Goal: Task Accomplishment & Management: Manage account settings

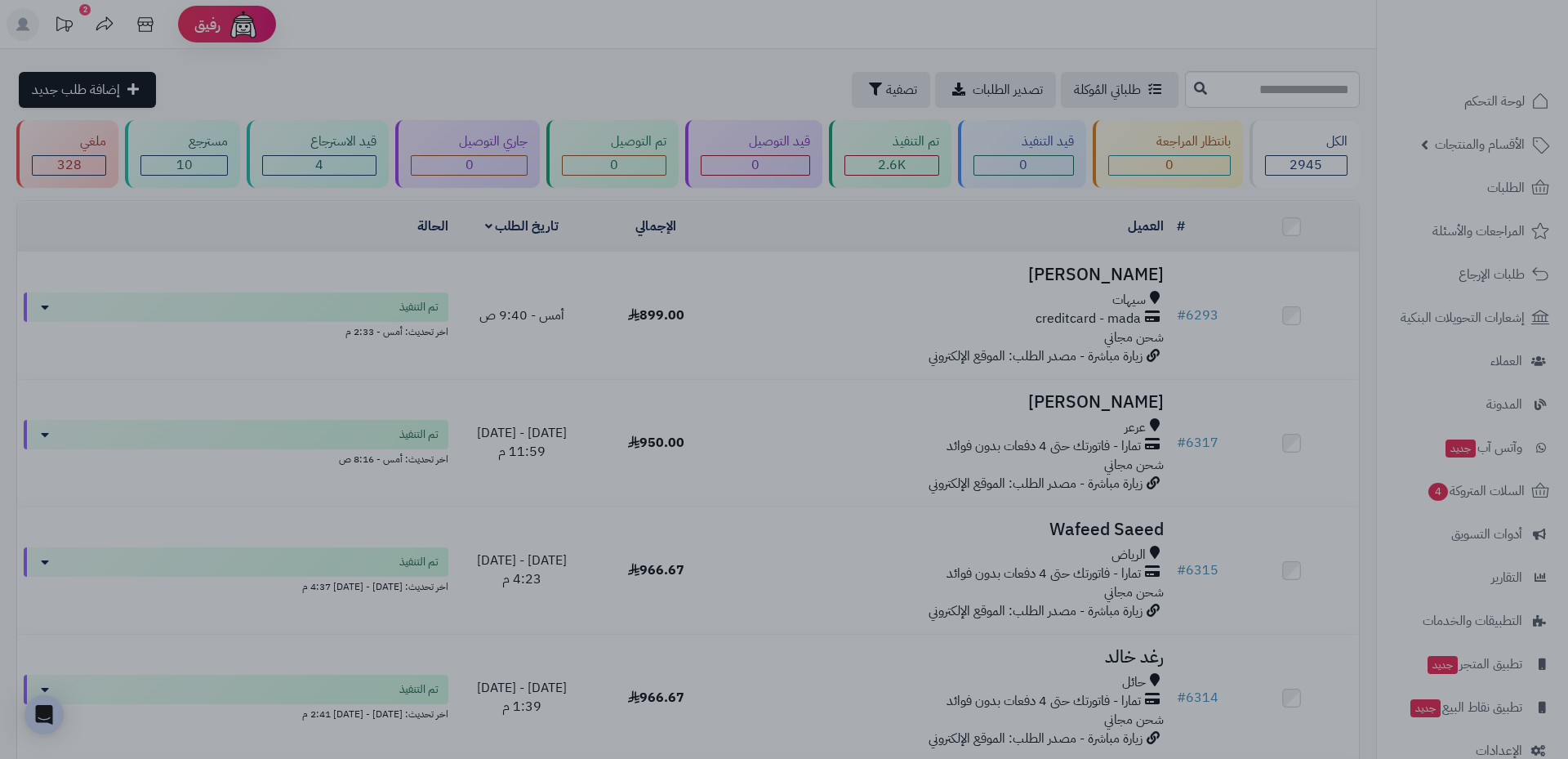
click at [423, 296] on div at bounding box center [784, 380] width 1568 height 759
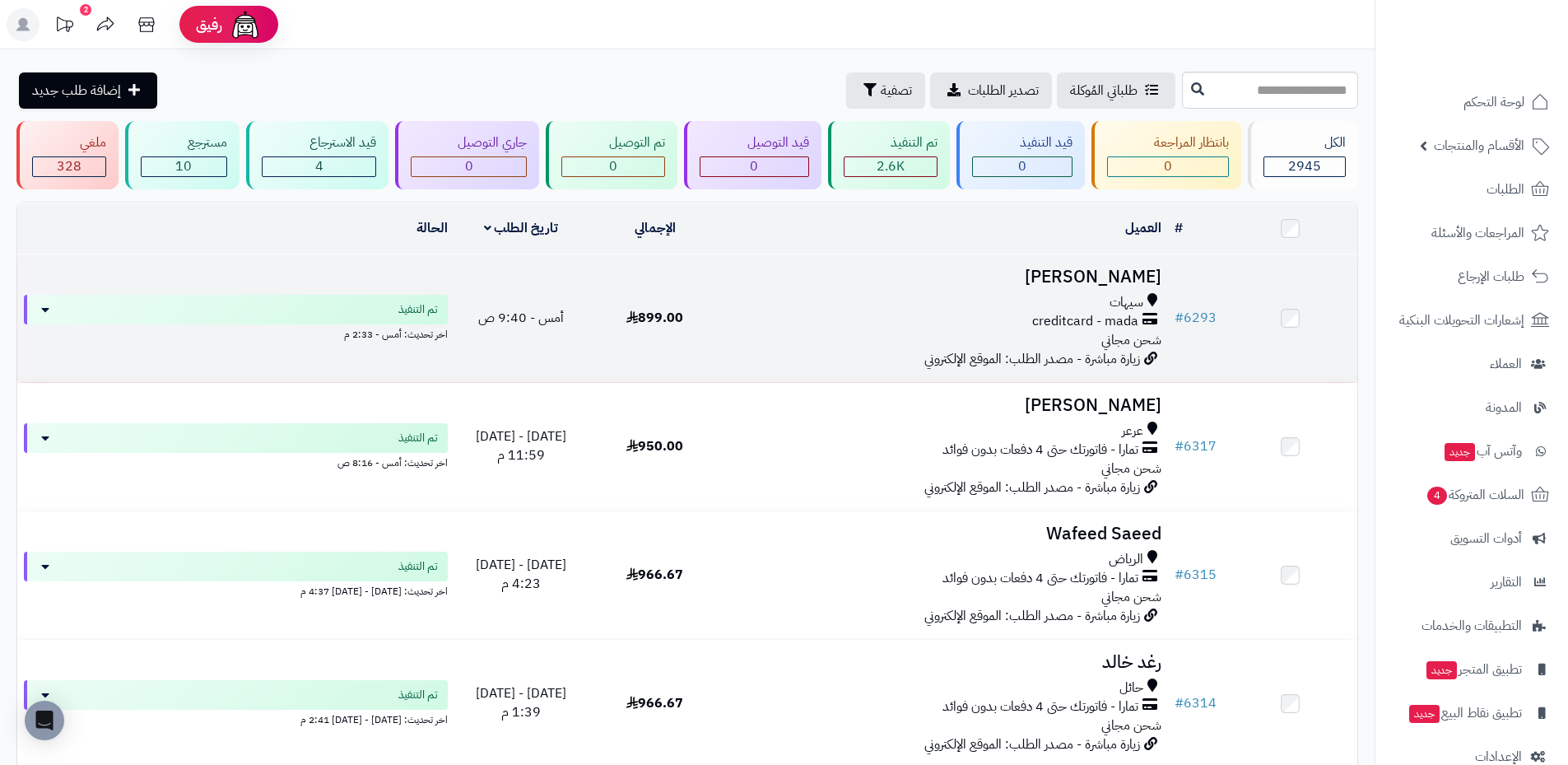
click at [1103, 276] on h3 "[PERSON_NAME]" at bounding box center [945, 277] width 433 height 19
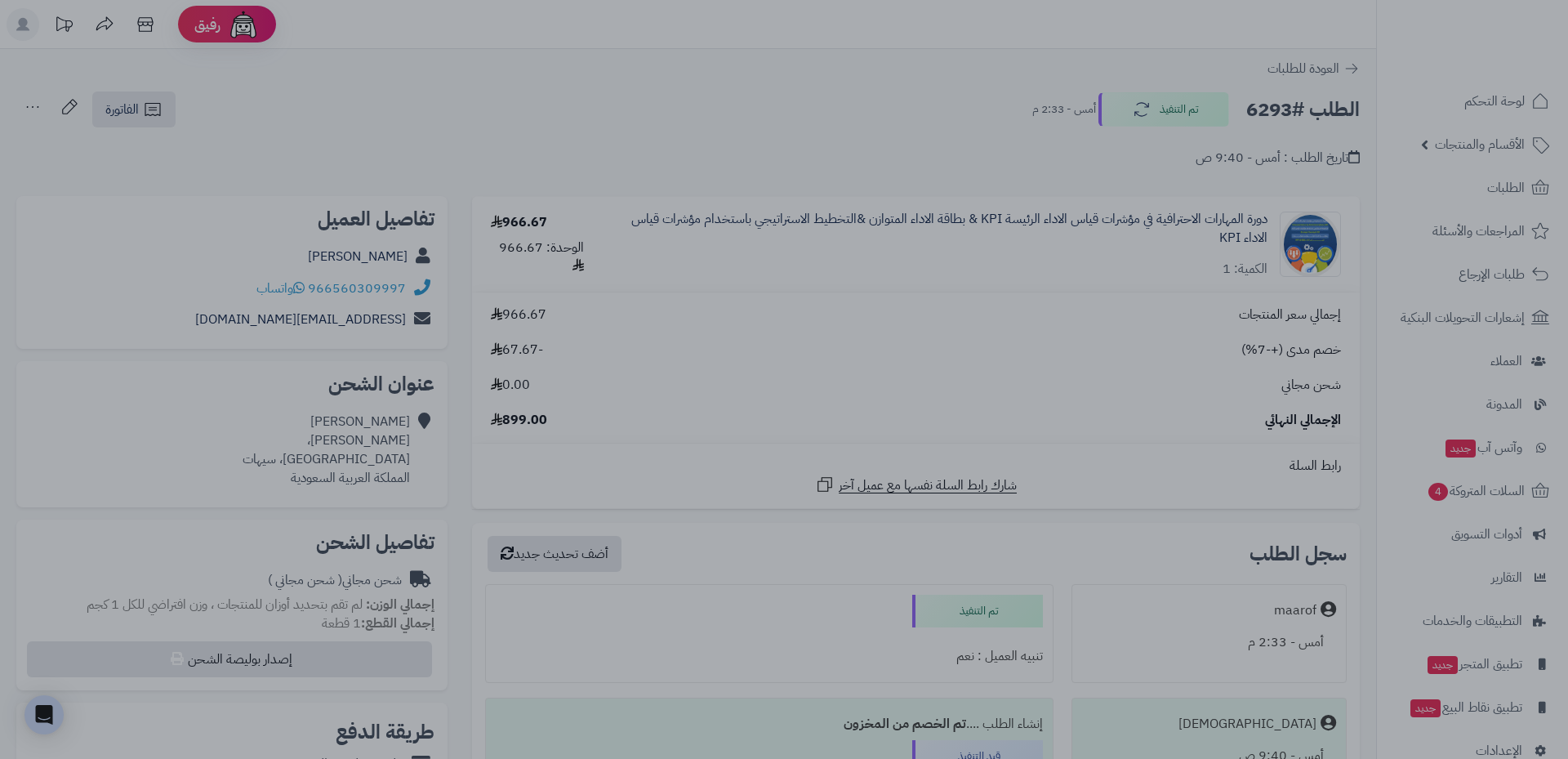
click at [677, 129] on div at bounding box center [784, 380] width 1568 height 759
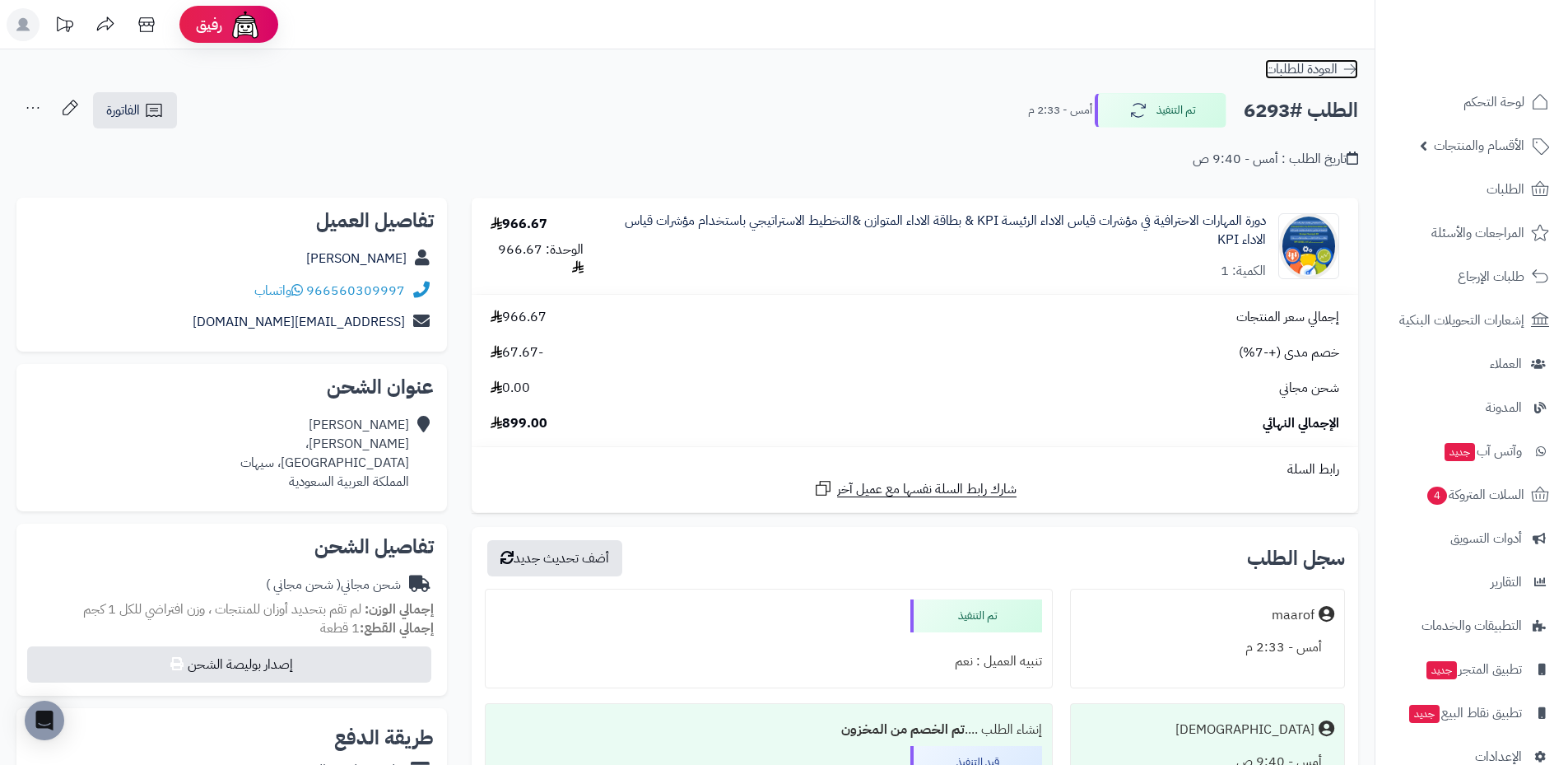
click at [1353, 71] on icon at bounding box center [1350, 70] width 17 height 17
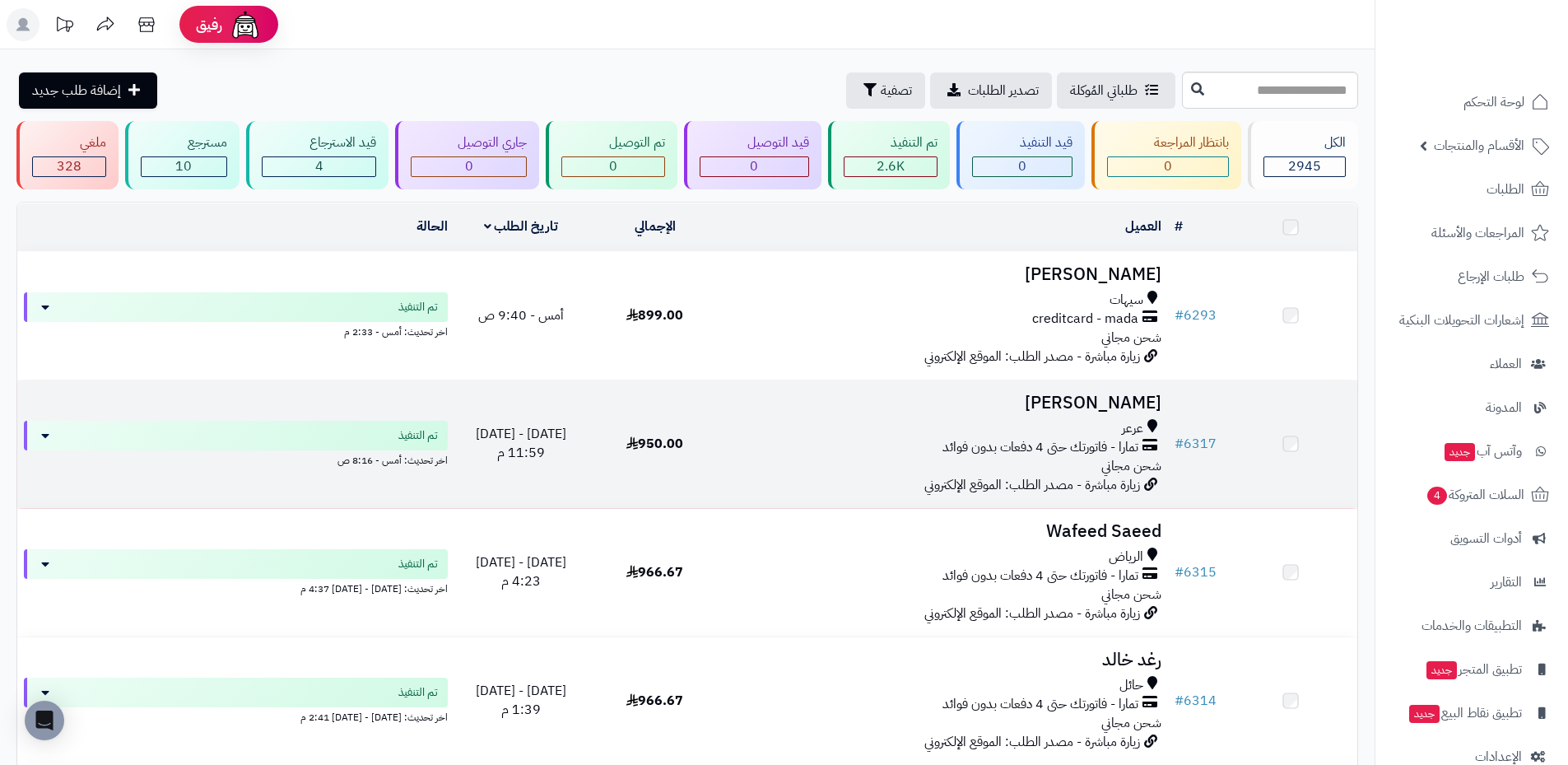
click at [1065, 403] on h3 "عبدالله الصقري" at bounding box center [945, 403] width 433 height 19
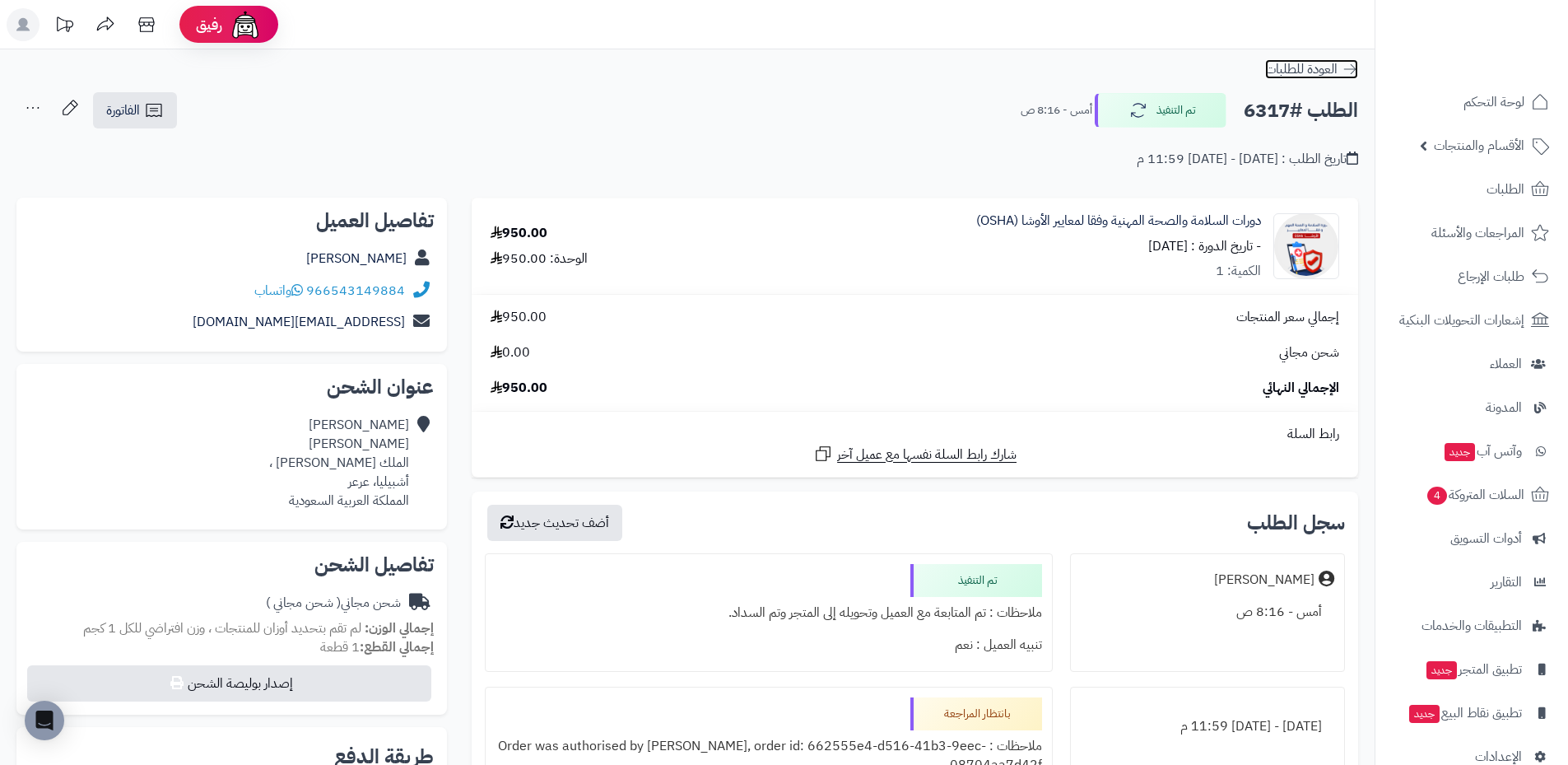
click at [1357, 74] on icon at bounding box center [1350, 70] width 17 height 17
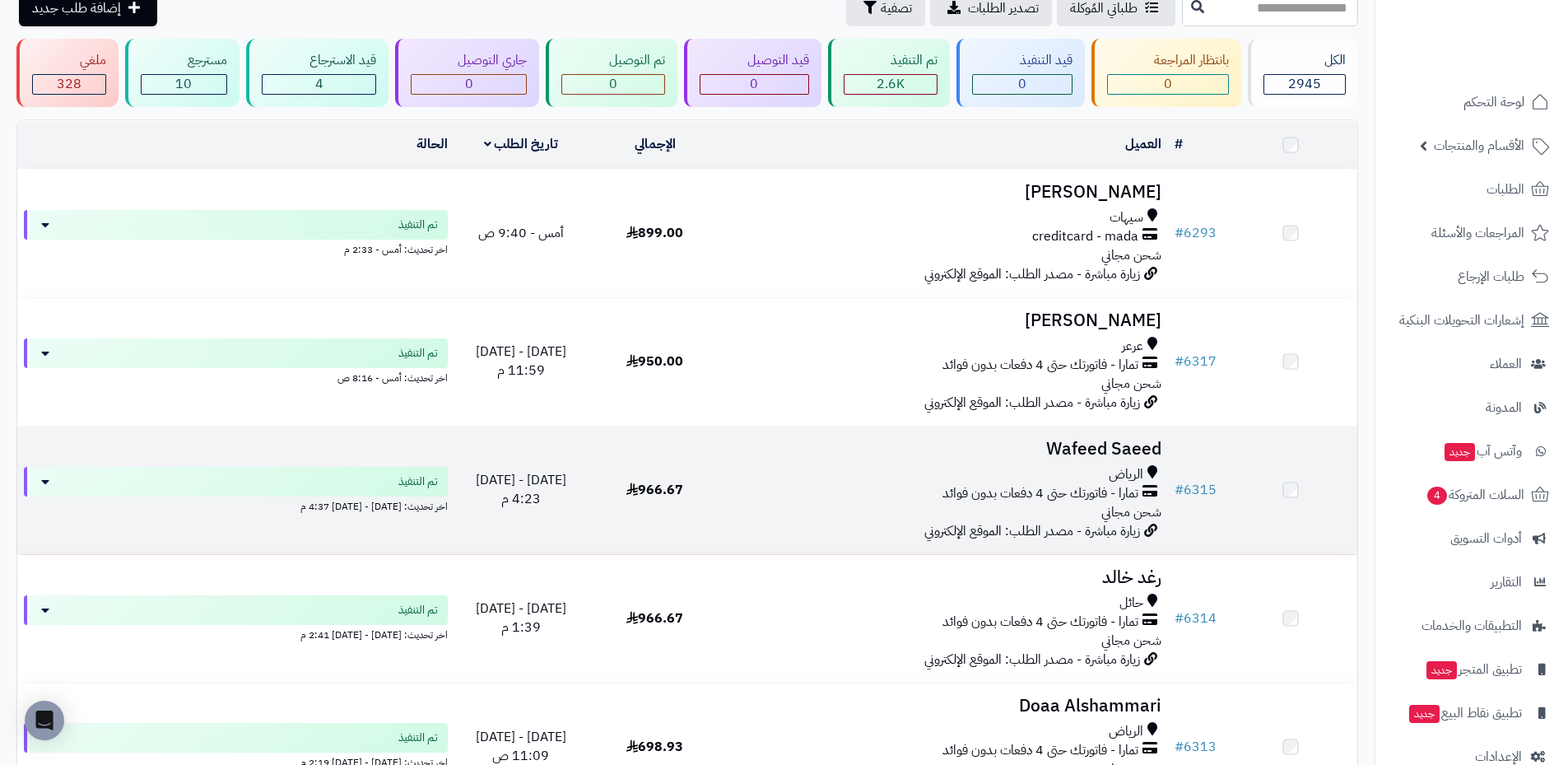
scroll to position [83, 0]
click at [1054, 461] on h3 "Wafeed Saeed" at bounding box center [945, 451] width 433 height 19
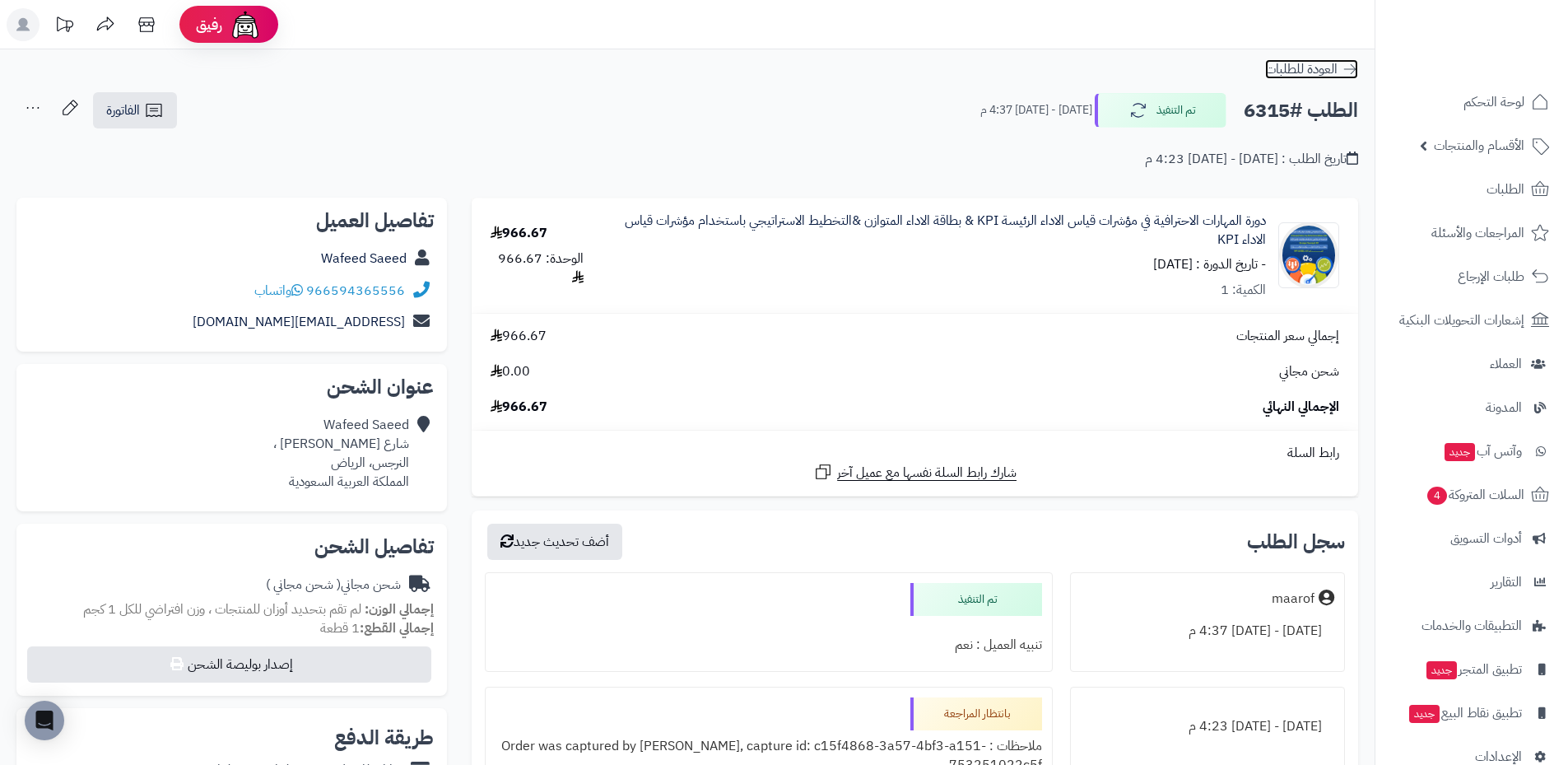
click at [1350, 63] on icon at bounding box center [1350, 70] width 17 height 17
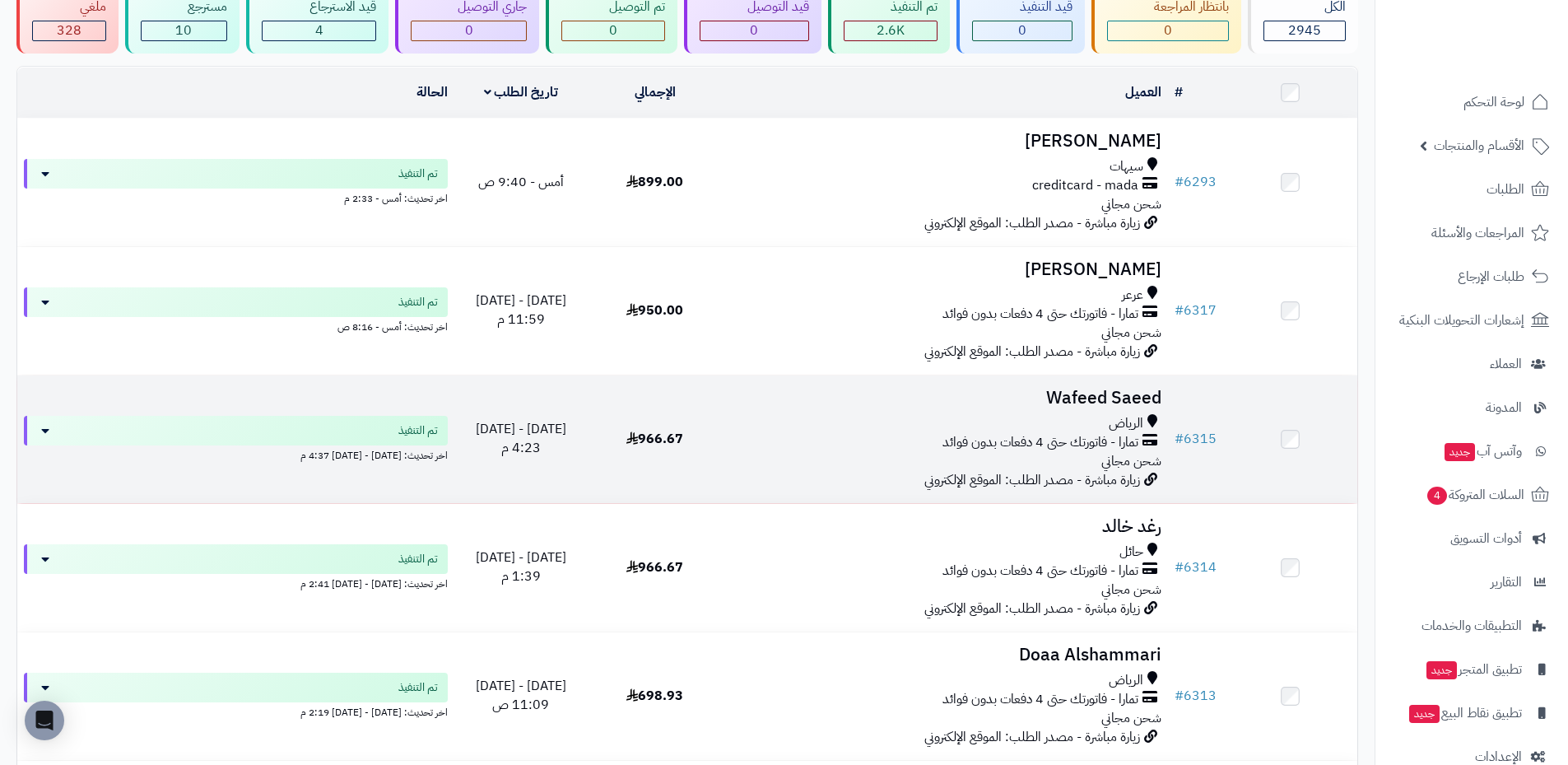
scroll to position [164, 0]
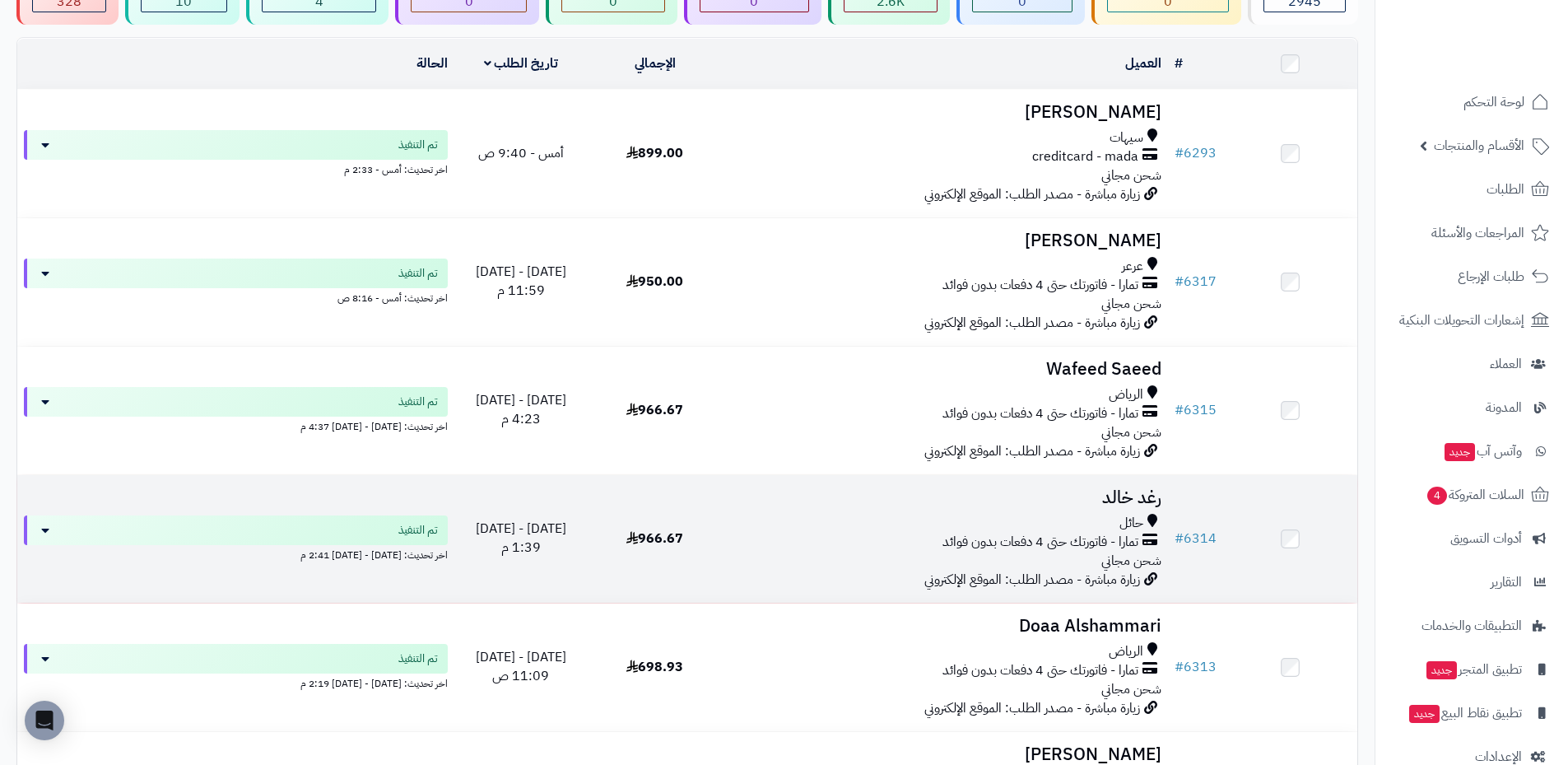
click at [1020, 526] on div "حائل" at bounding box center [945, 523] width 433 height 19
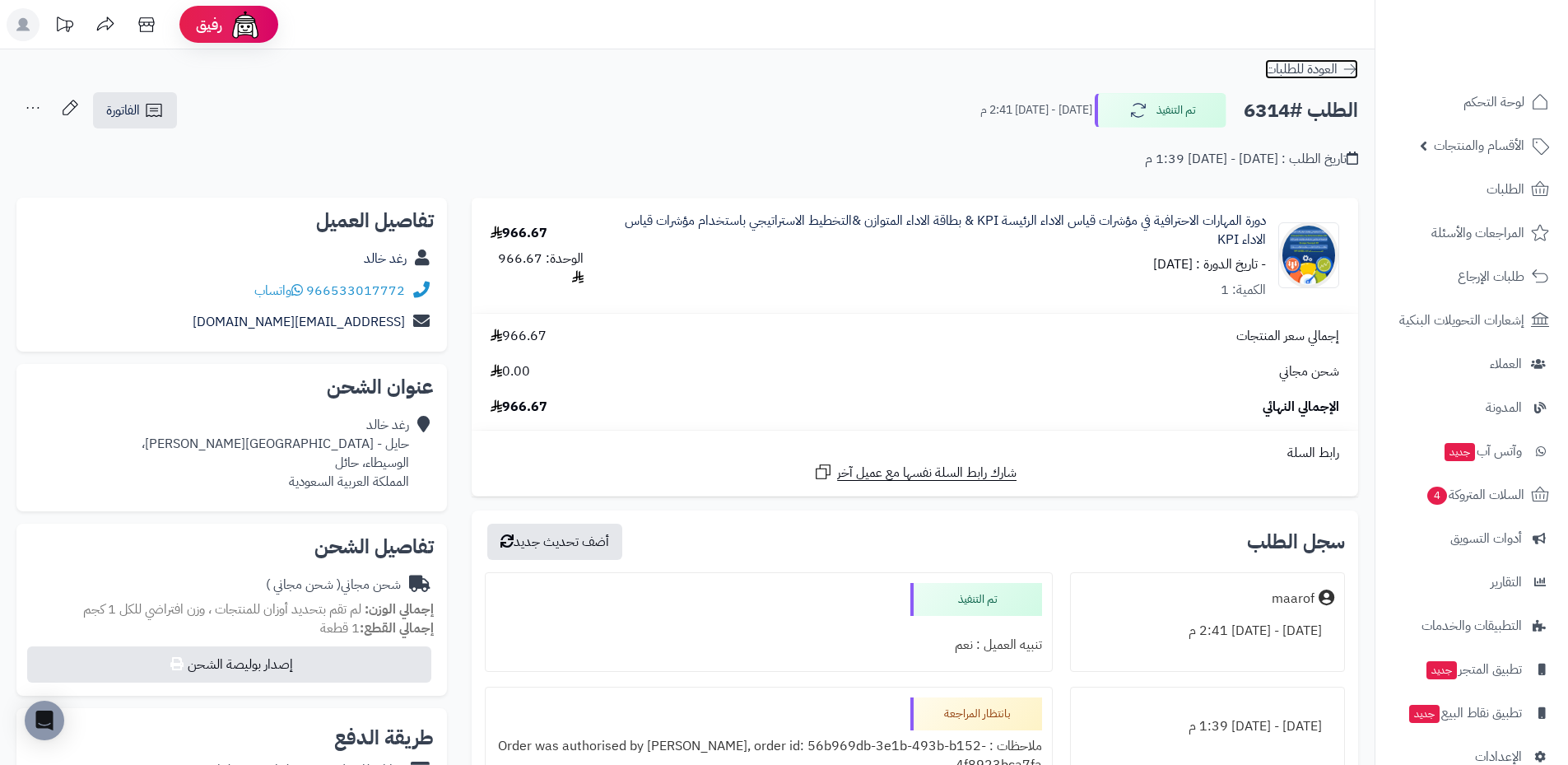
click at [1350, 70] on icon at bounding box center [1350, 70] width 17 height 17
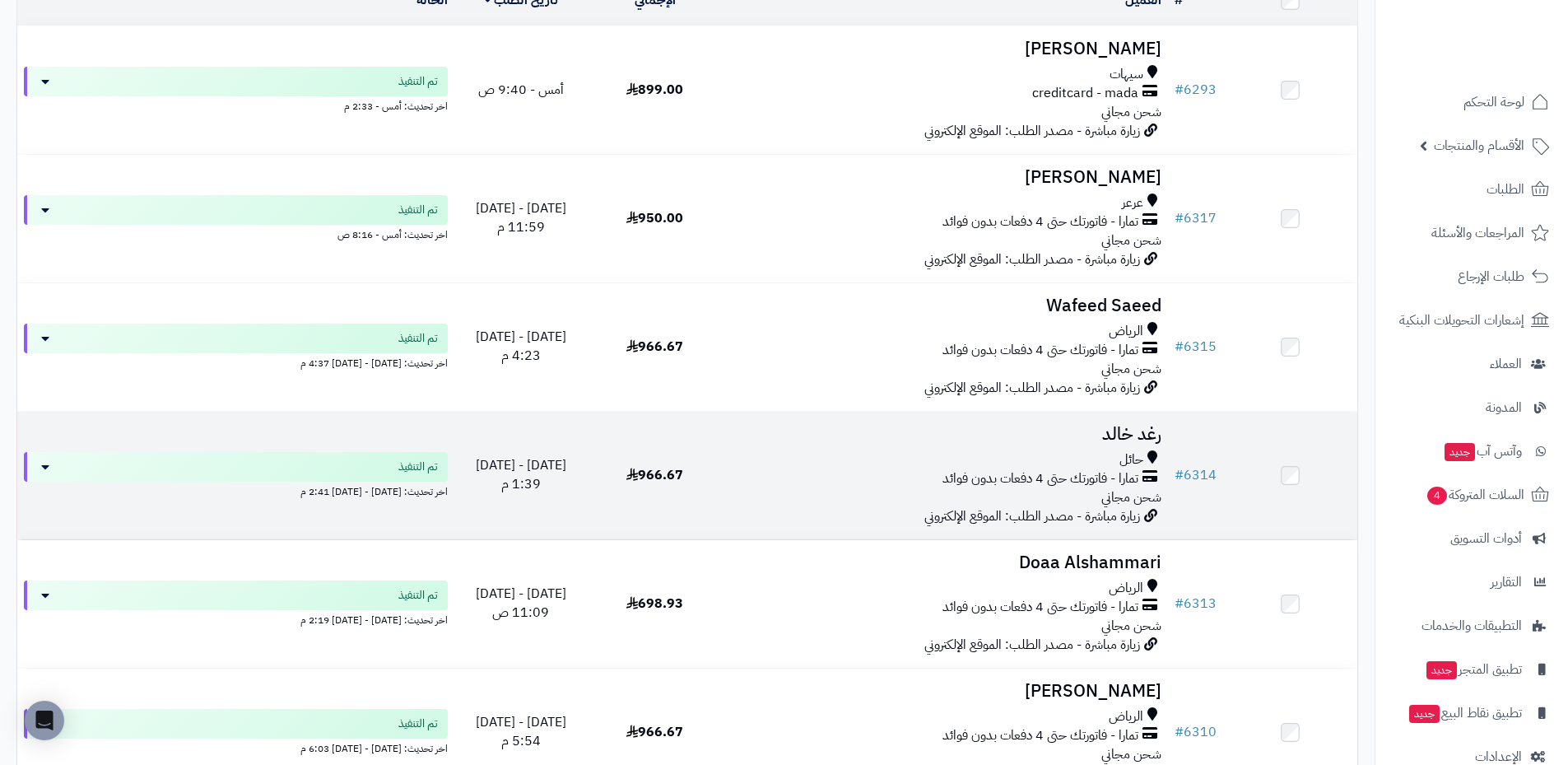
scroll to position [247, 0]
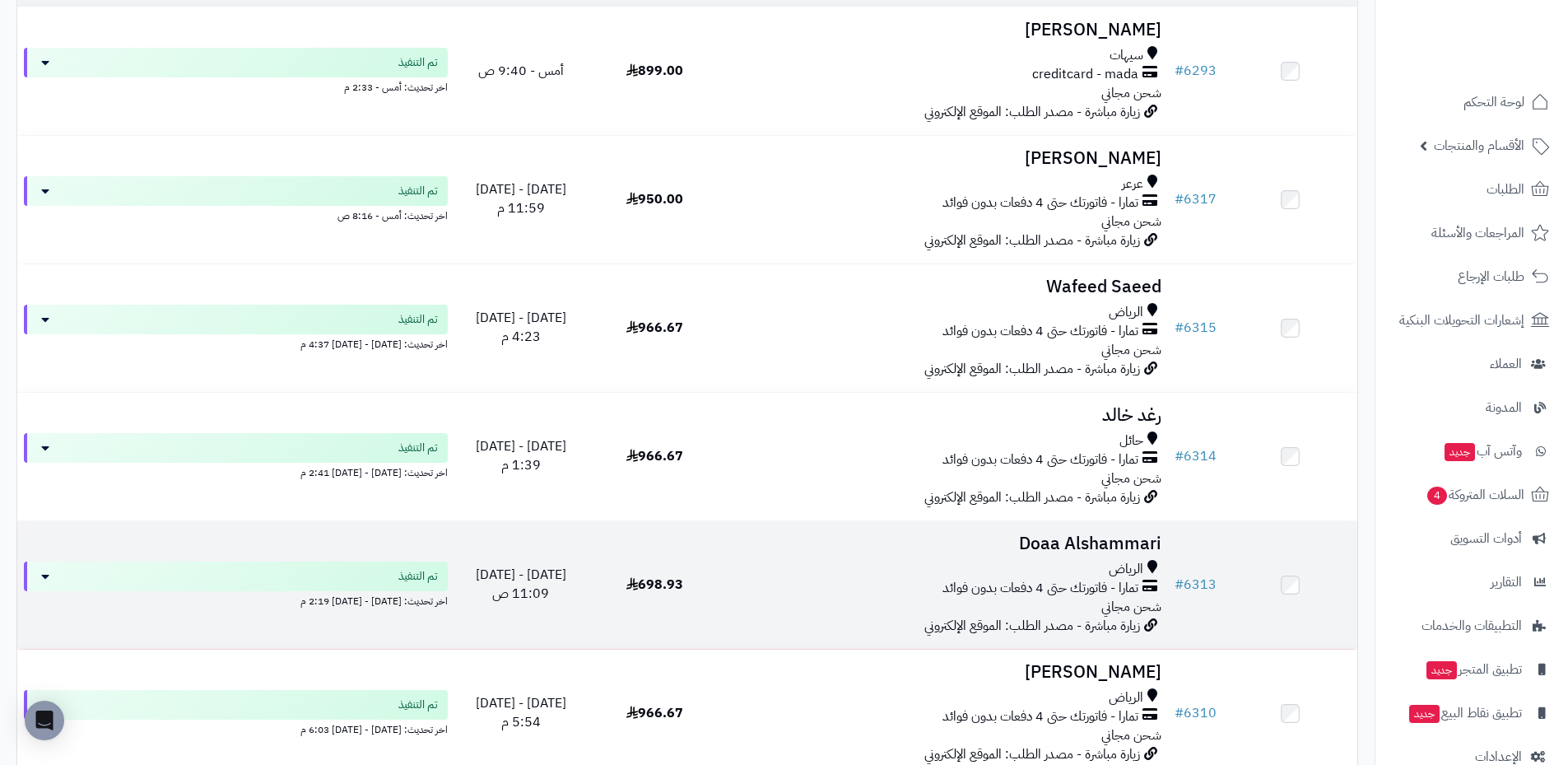
click at [1055, 550] on h3 "Doaa Alshammari" at bounding box center [945, 543] width 433 height 19
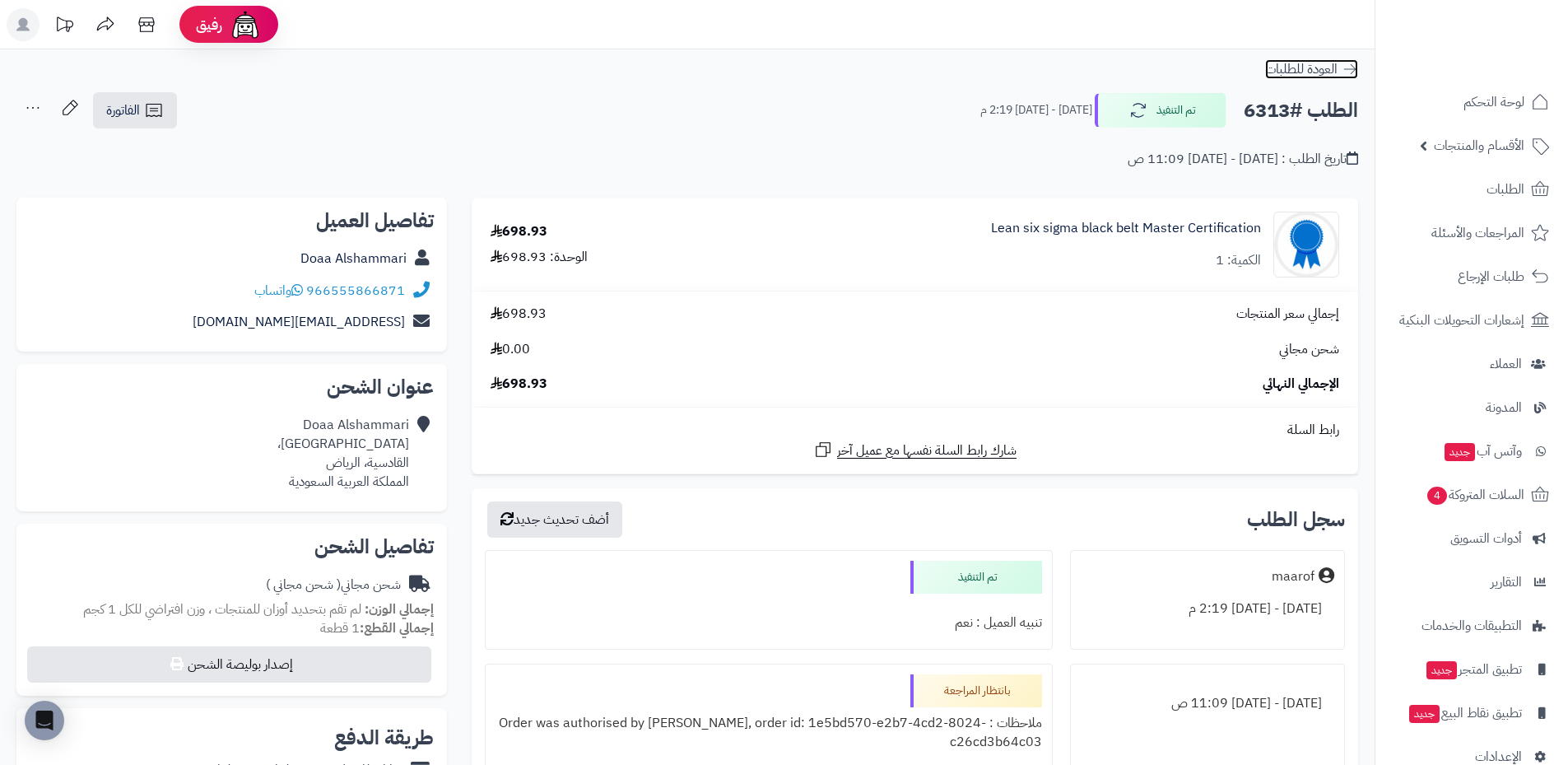
click at [1347, 64] on icon at bounding box center [1350, 70] width 17 height 17
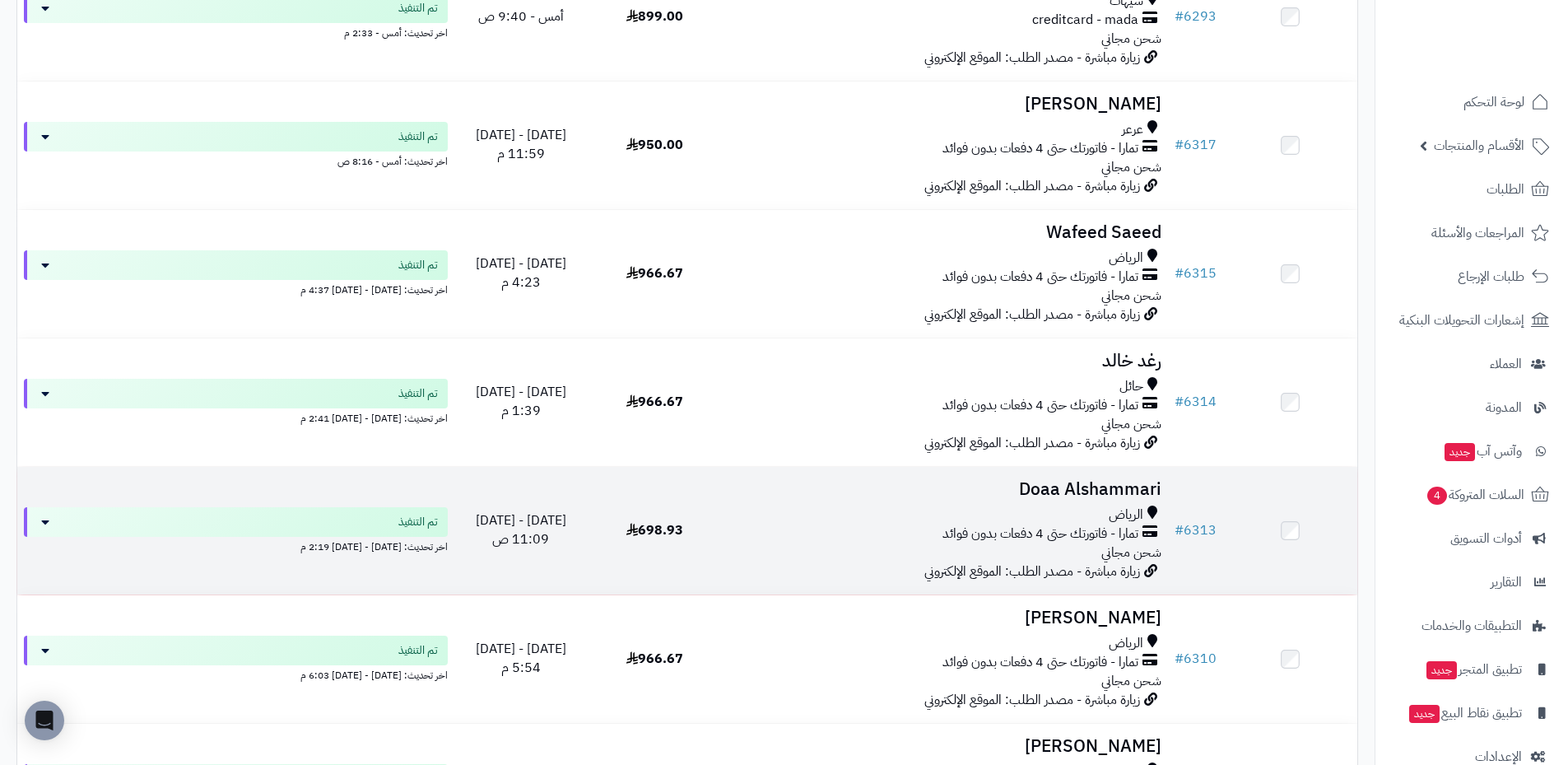
scroll to position [329, 0]
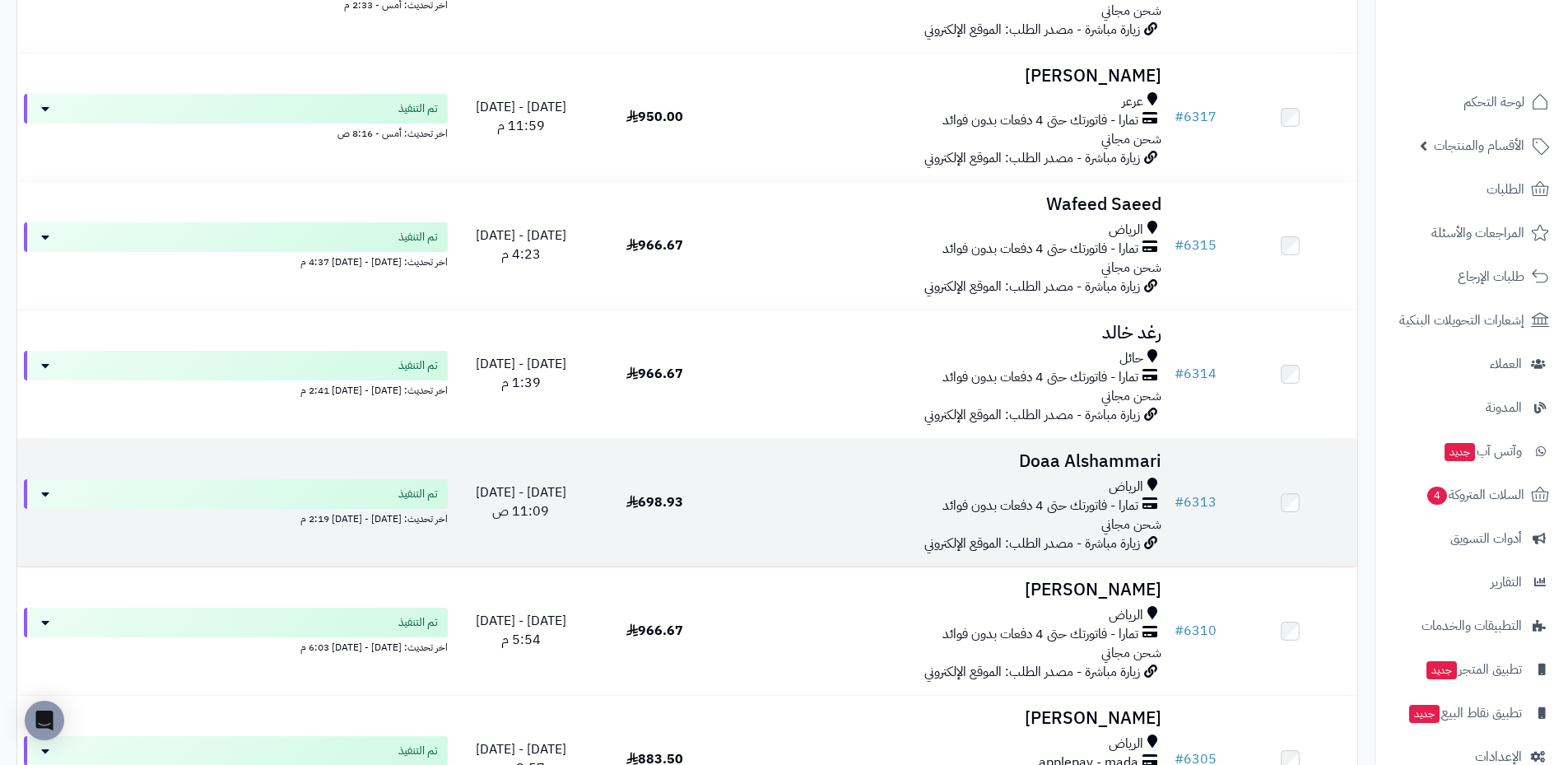
click at [1051, 464] on h3 "Doaa Alshammari" at bounding box center [945, 461] width 433 height 19
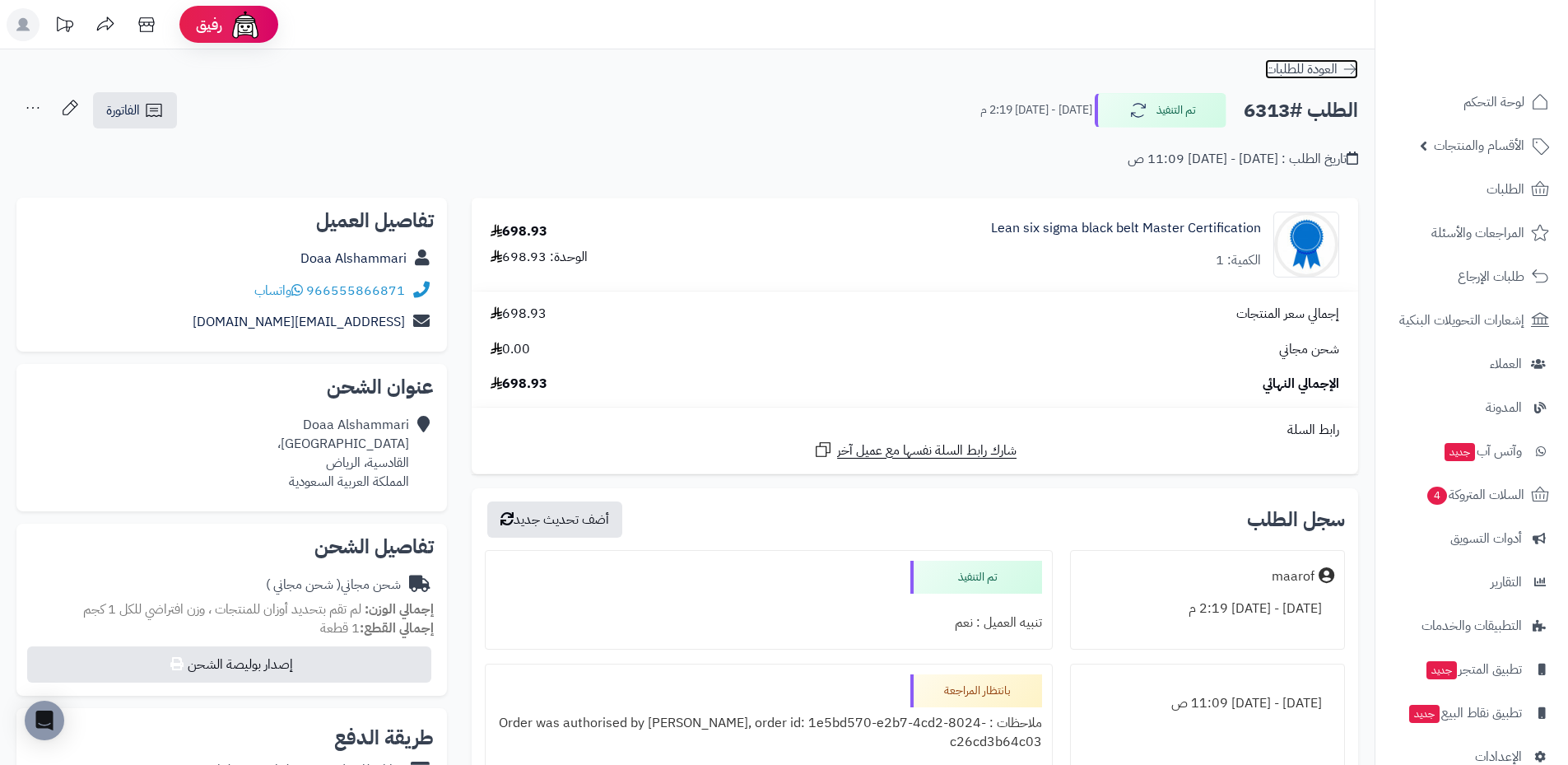
click at [1355, 72] on icon at bounding box center [1350, 70] width 17 height 17
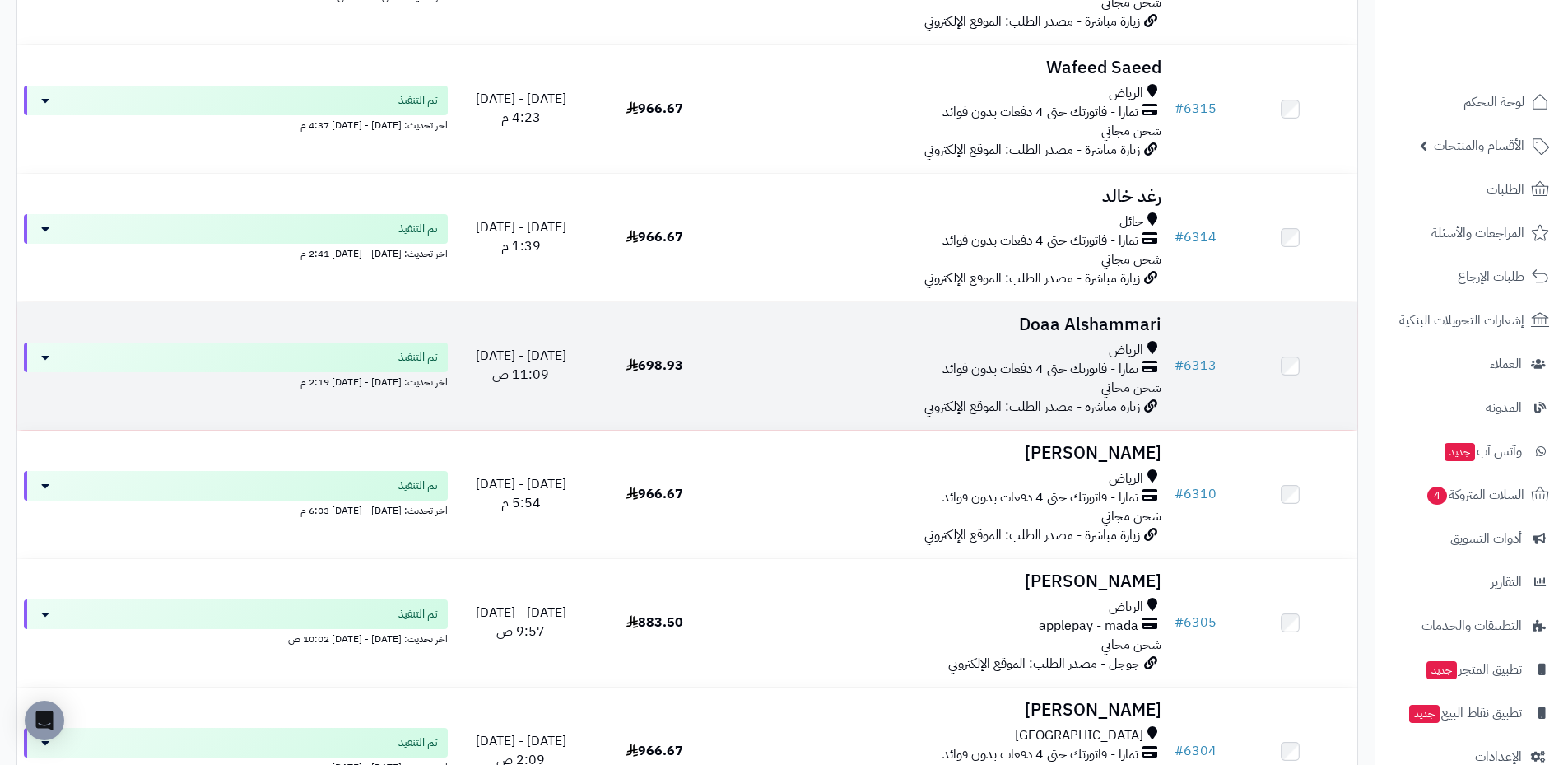
scroll to position [493, 0]
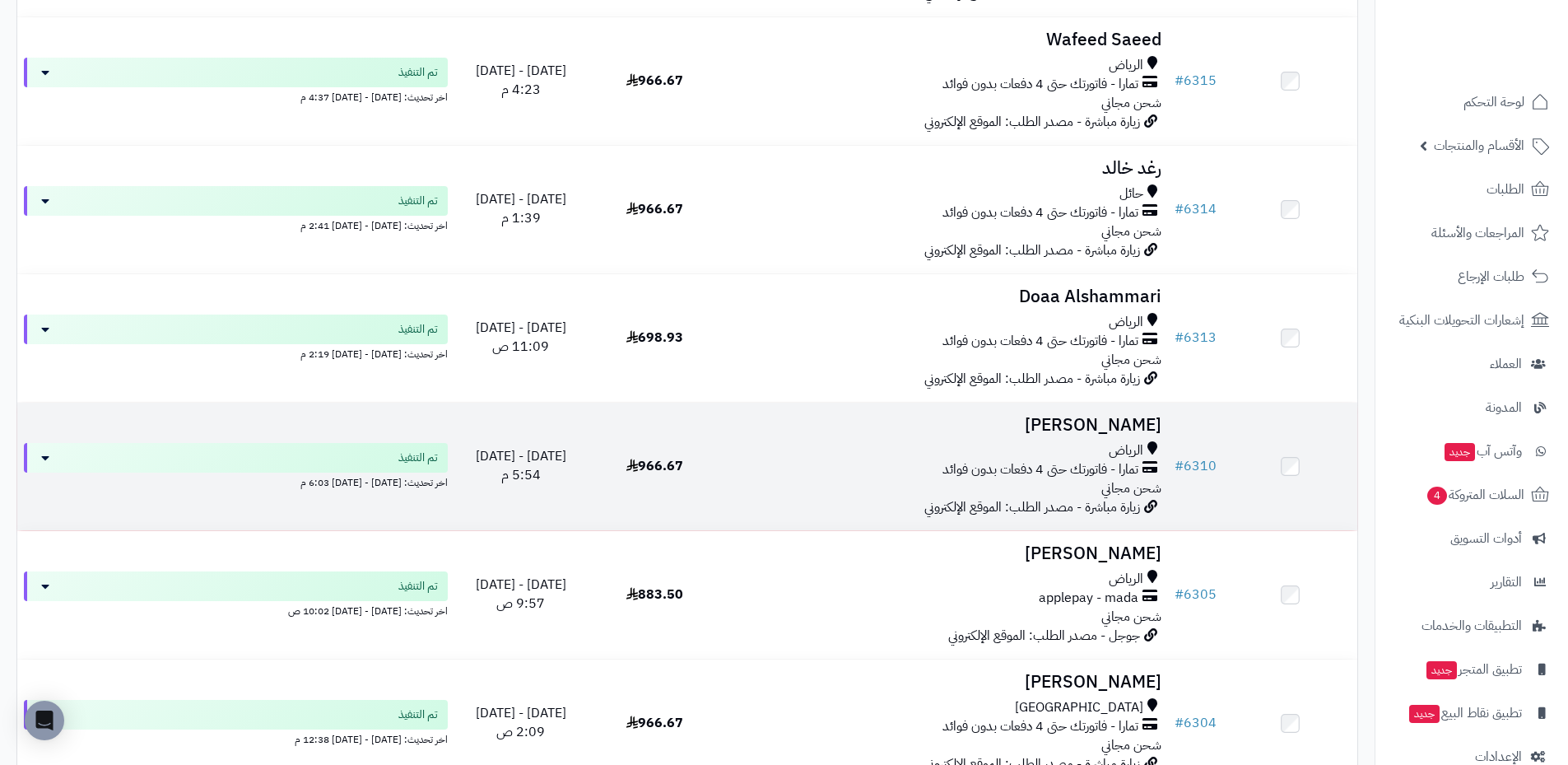
click at [1119, 425] on h3 "[PERSON_NAME]" at bounding box center [945, 425] width 433 height 19
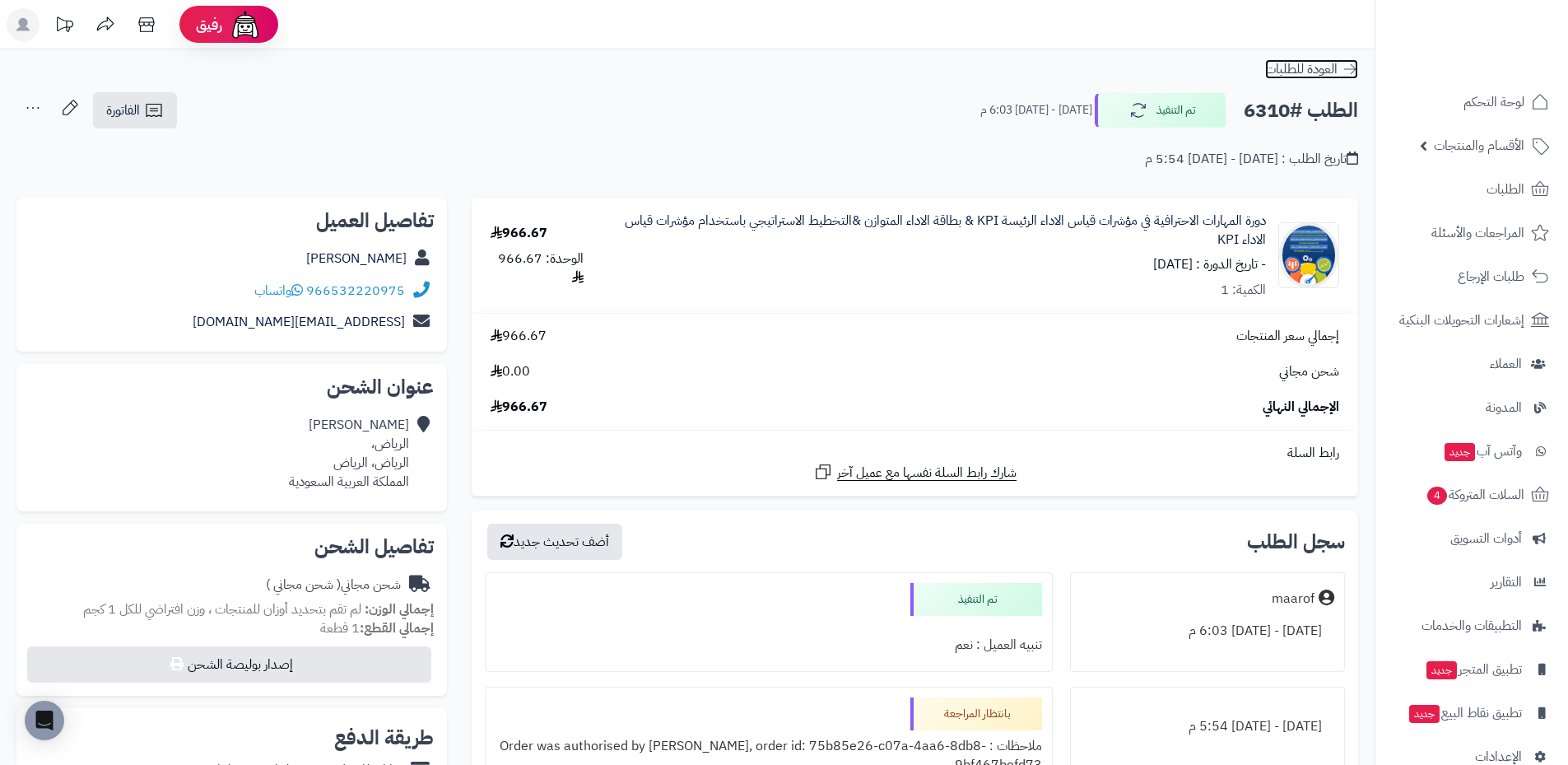
click at [1355, 66] on icon at bounding box center [1350, 70] width 17 height 17
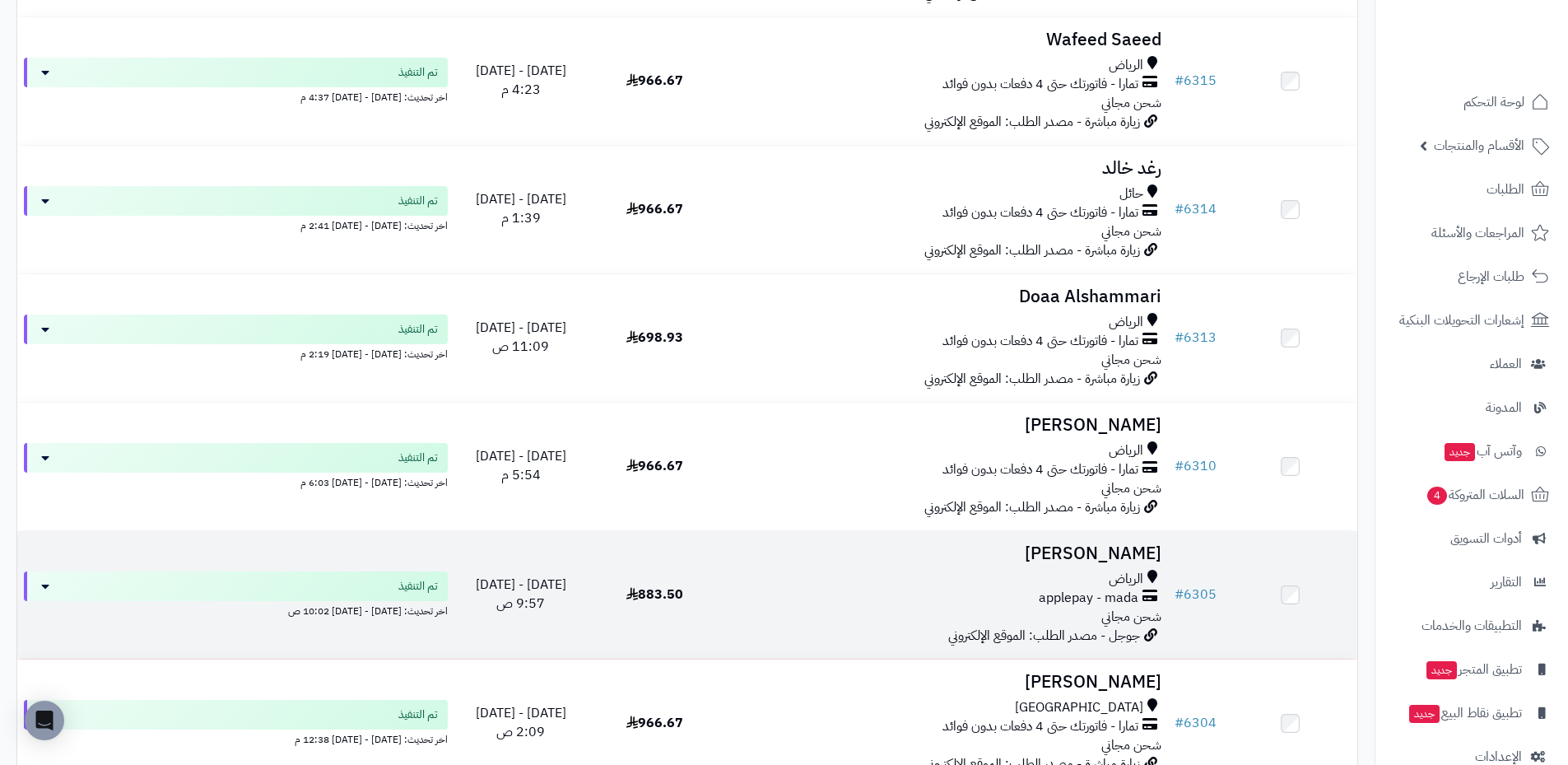
scroll to position [659, 0]
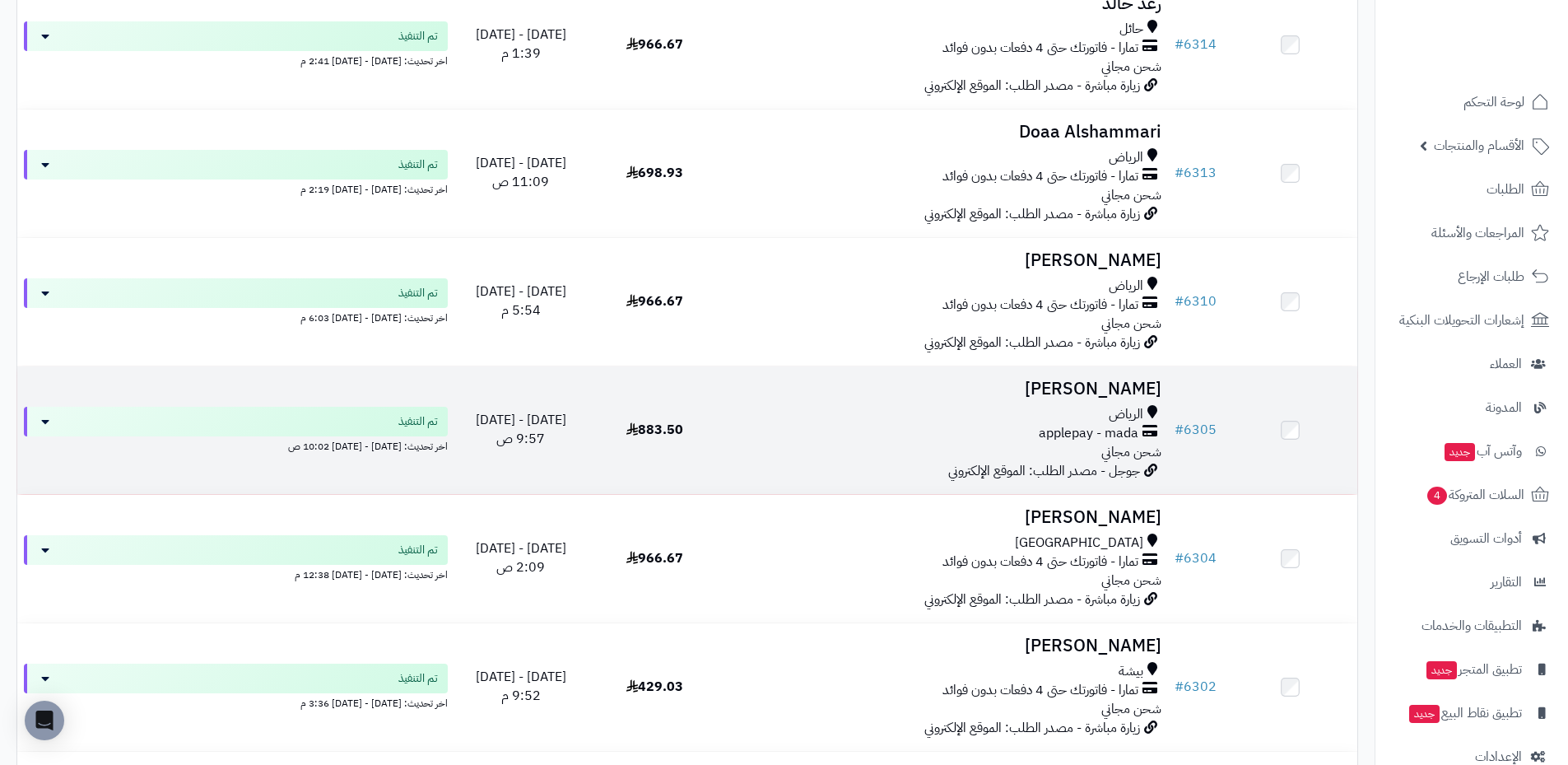
click at [1125, 380] on h3 "[PERSON_NAME]" at bounding box center [945, 389] width 433 height 19
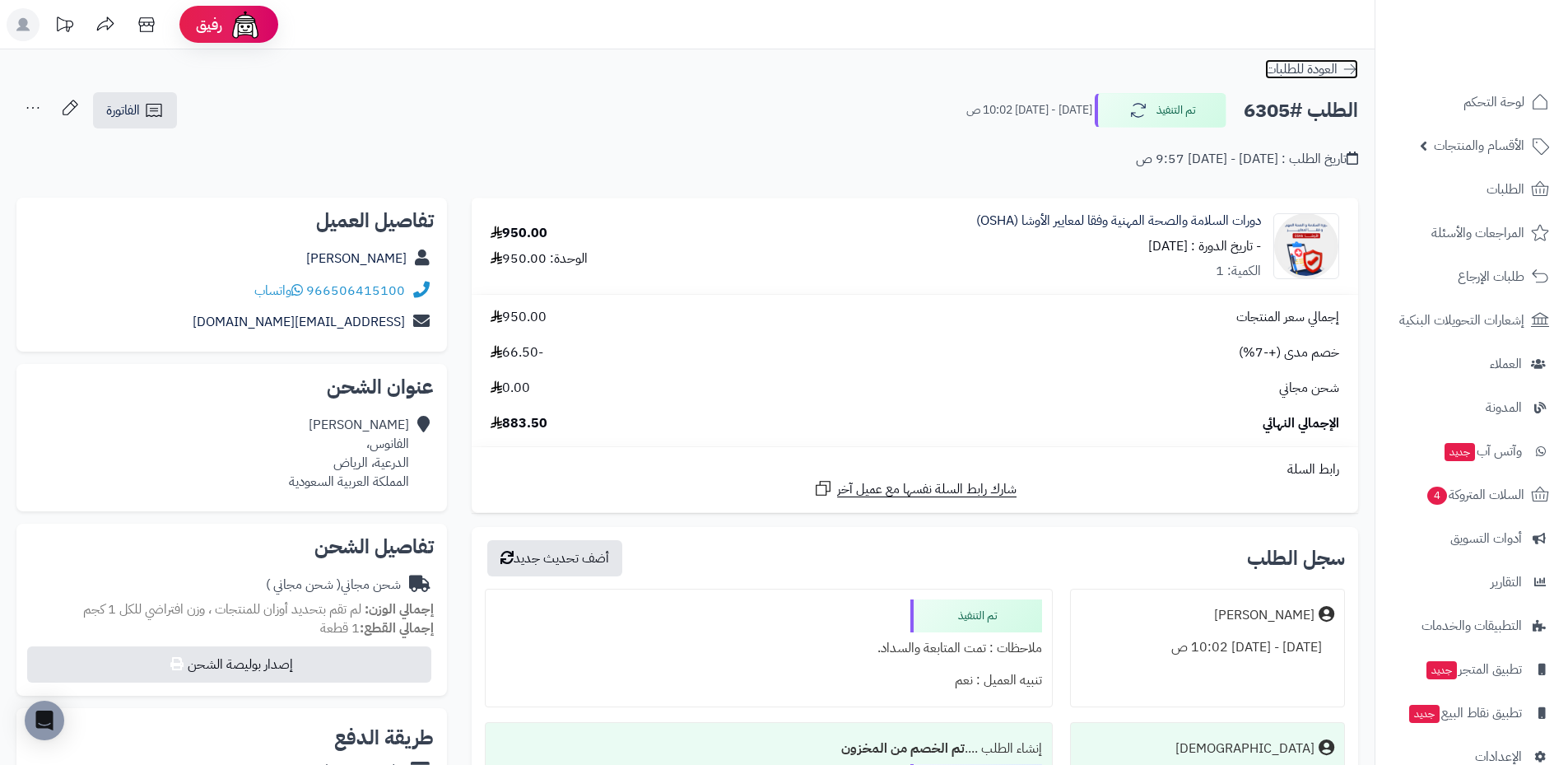
click at [1348, 72] on icon at bounding box center [1350, 70] width 17 height 17
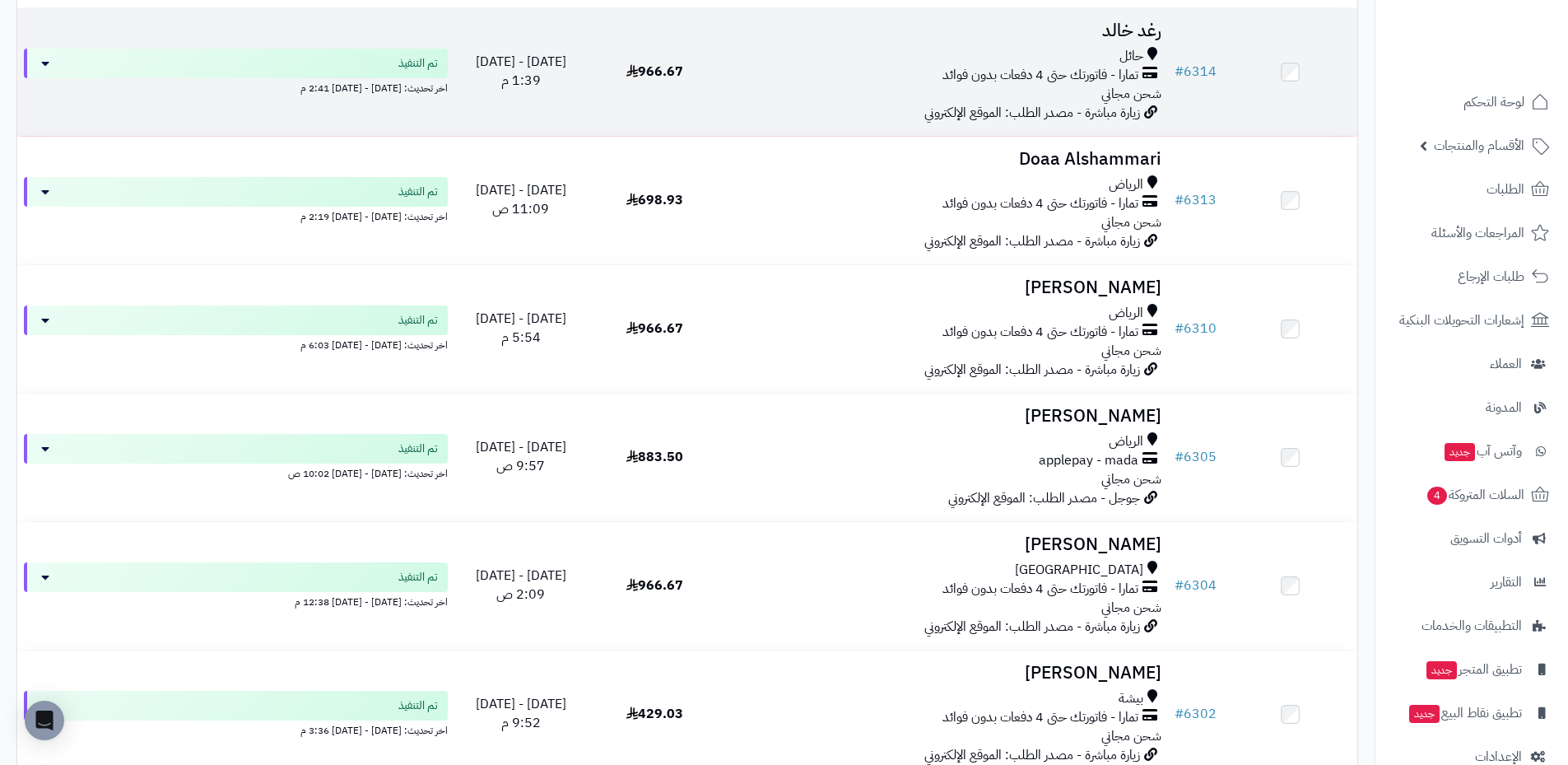
scroll to position [659, 0]
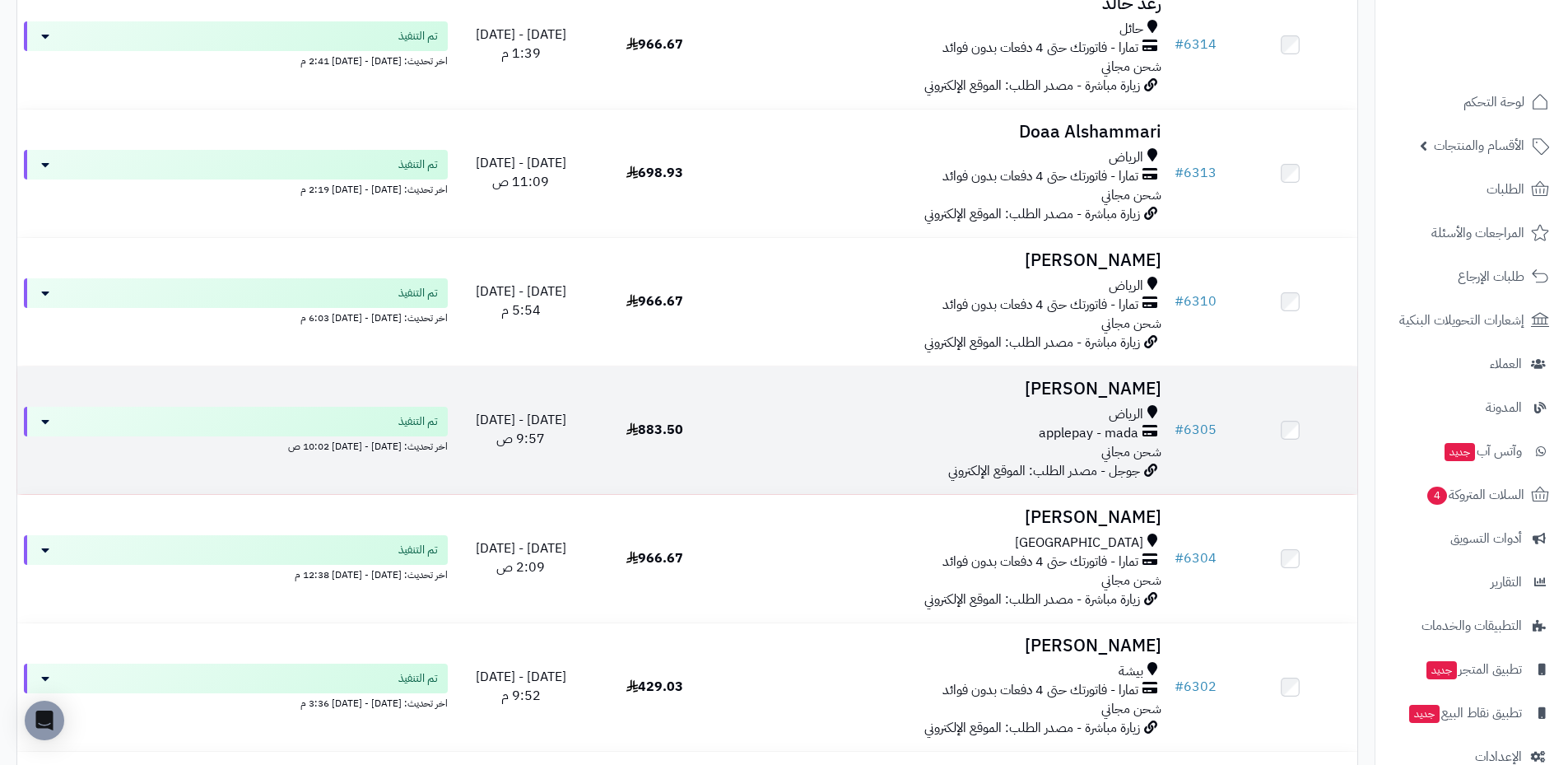
click at [1120, 386] on h3 "[PERSON_NAME]" at bounding box center [945, 389] width 433 height 19
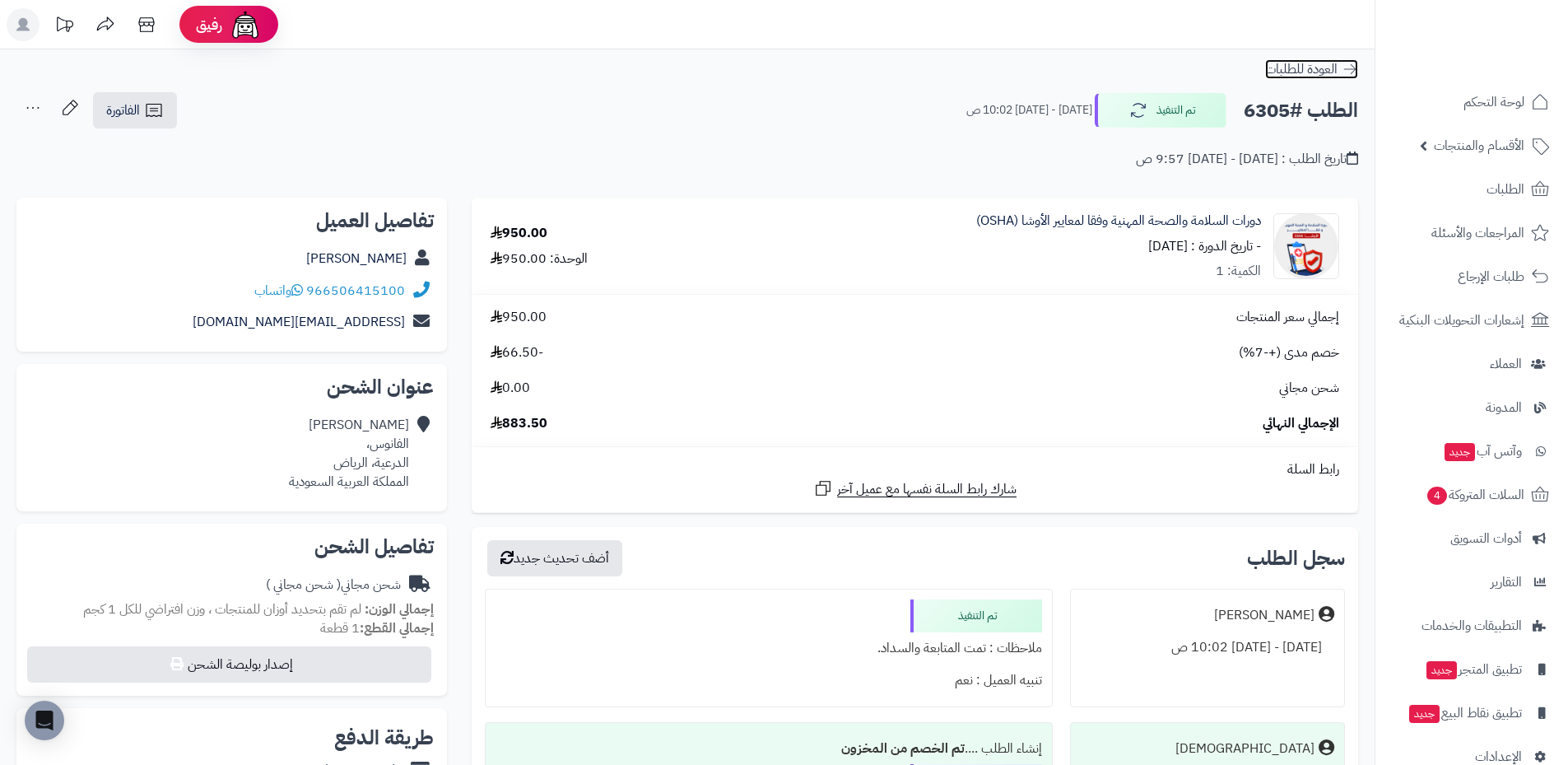
click at [1341, 69] on link "العودة للطلبات" at bounding box center [1311, 69] width 93 height 20
